Goal: Ask a question

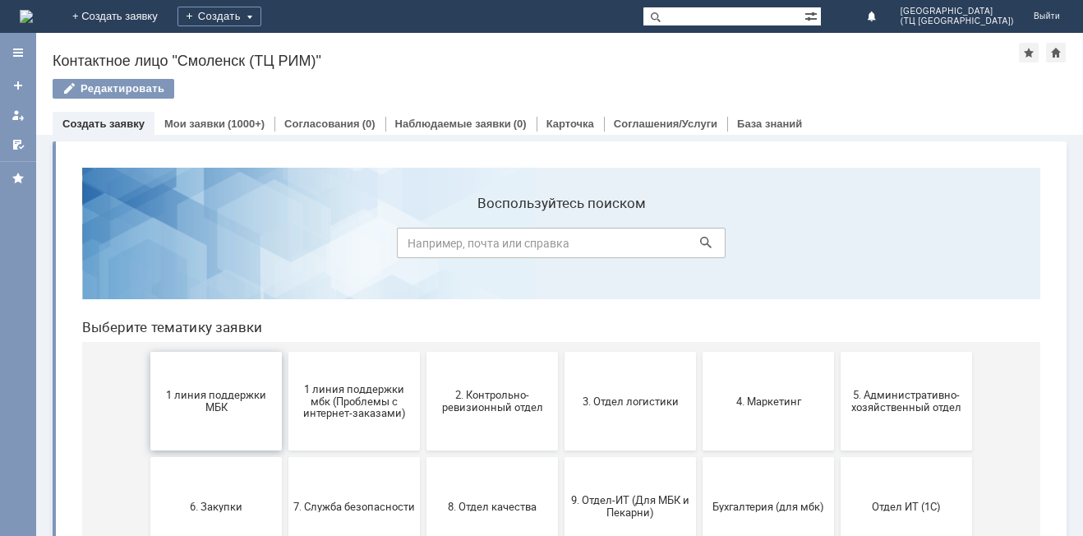
click at [193, 395] on span "1 линия поддержки МБК" at bounding box center [216, 401] width 122 height 25
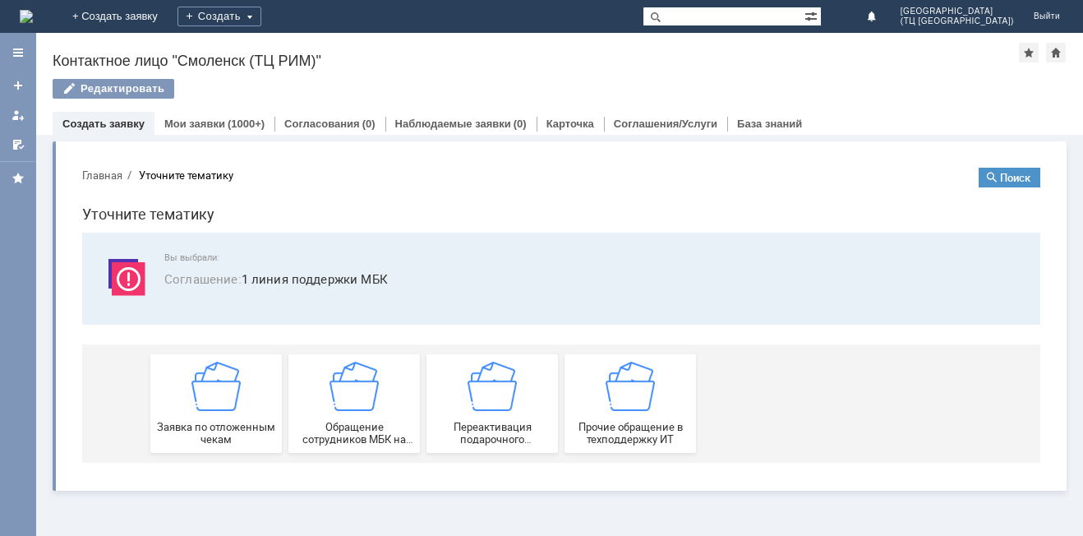
click at [193, 395] on img at bounding box center [215, 385] width 49 height 49
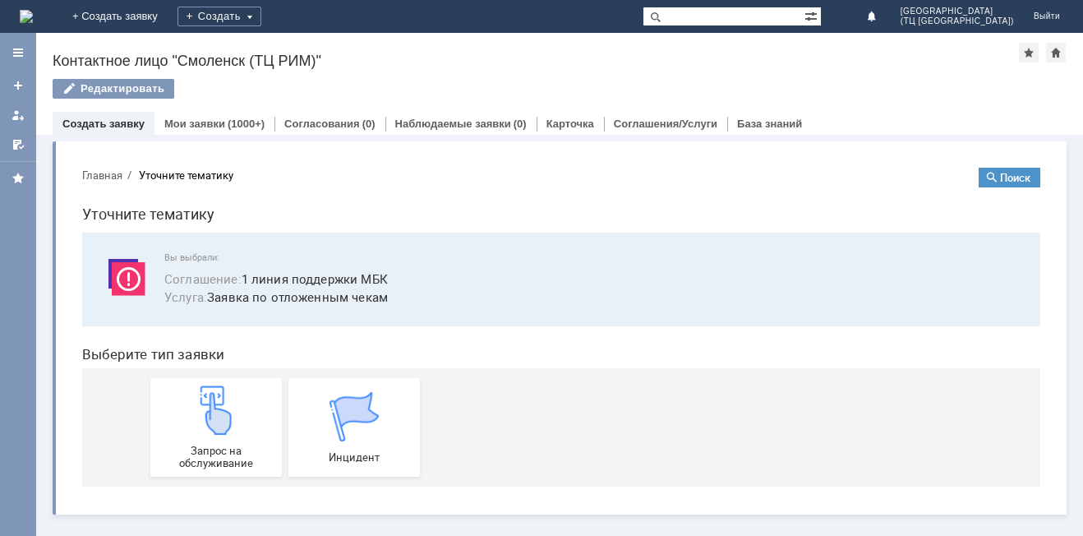
click at [193, 395] on img at bounding box center [215, 409] width 49 height 49
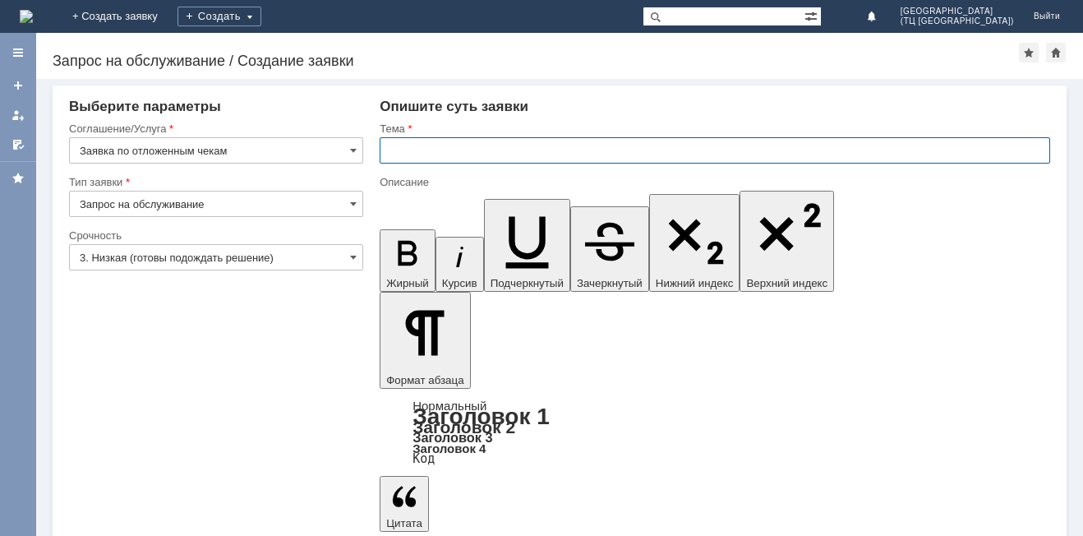
click at [432, 163] on input "text" at bounding box center [715, 150] width 670 height 26
type input "О"
type input "УДАЛИТЬ ЧЕК"
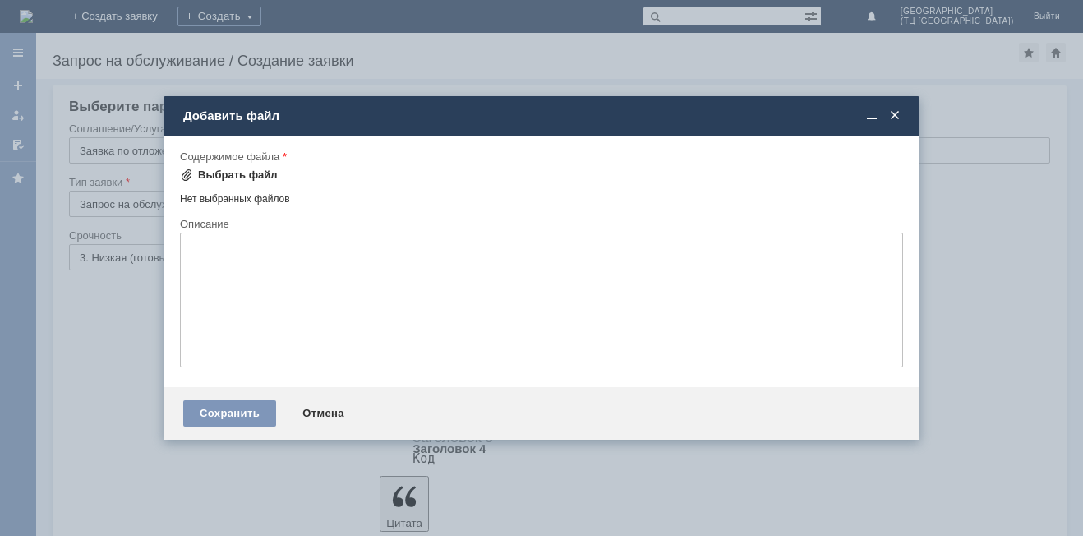
click at [252, 171] on div "Выбрать файл" at bounding box center [238, 174] width 80 height 13
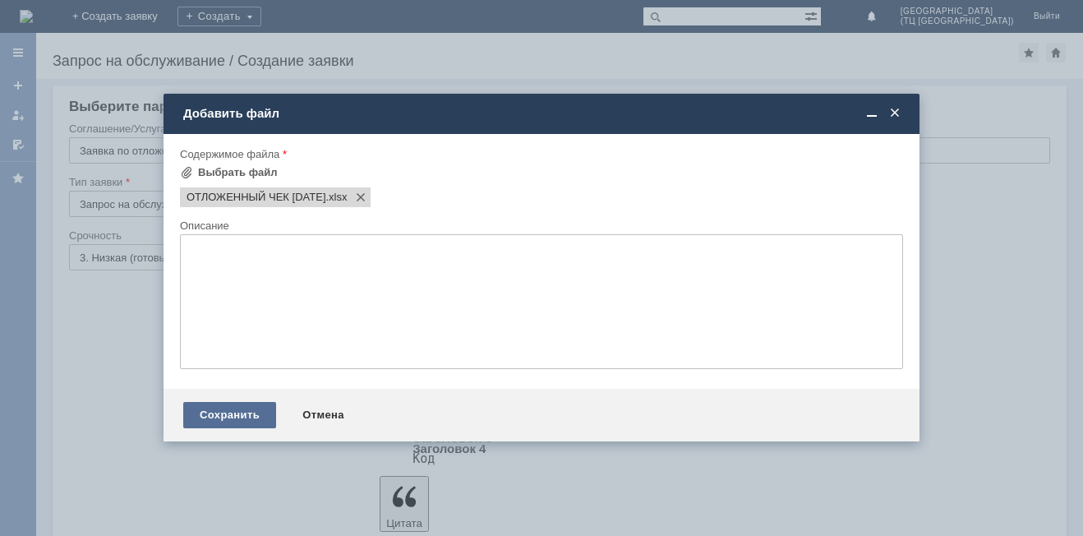
click at [233, 413] on div "Сохранить" at bounding box center [229, 415] width 93 height 26
